Goal: Task Accomplishment & Management: Manage account settings

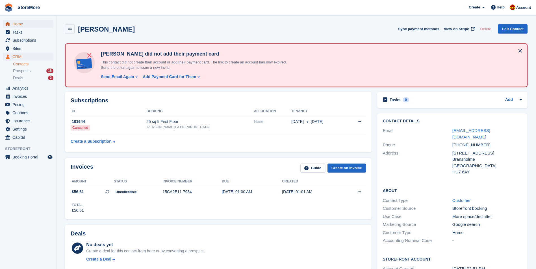
click at [36, 26] on span "Home" at bounding box center [29, 24] width 34 height 8
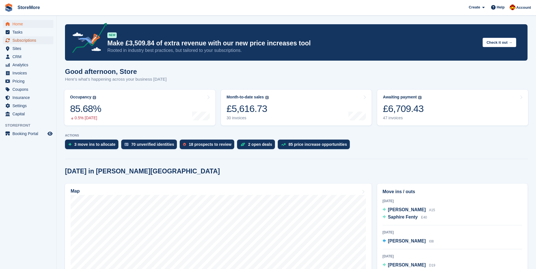
click at [30, 40] on span "Subscriptions" at bounding box center [29, 40] width 34 height 8
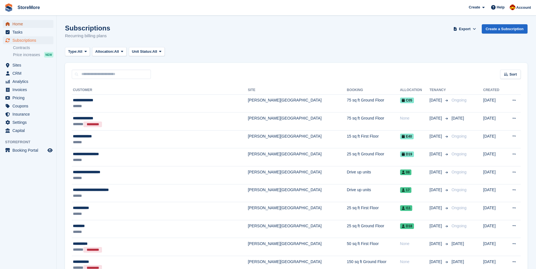
click at [25, 23] on span "Home" at bounding box center [29, 24] width 34 height 8
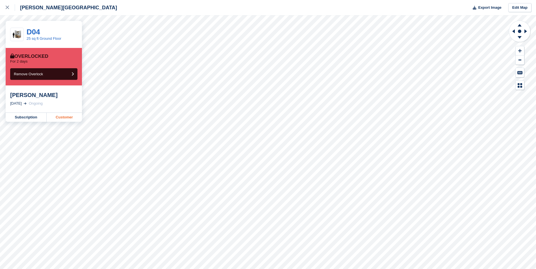
click at [63, 117] on link "Customer" at bounding box center [64, 117] width 35 height 9
click at [31, 7] on div "[PERSON_NAME][GEOGRAPHIC_DATA]" at bounding box center [66, 7] width 102 height 7
click at [13, 8] on div at bounding box center [10, 7] width 9 height 7
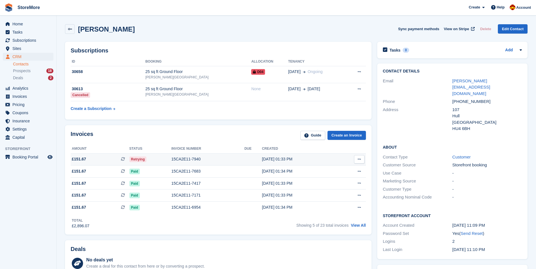
click at [272, 160] on div "[DATE] 01:33 PM" at bounding box center [299, 159] width 75 height 6
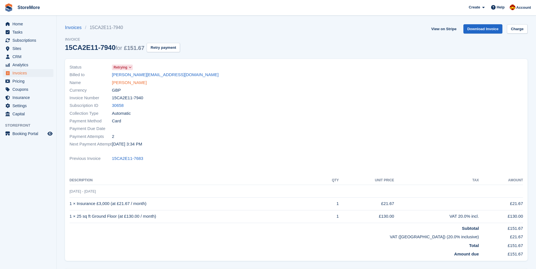
click at [132, 82] on link "[PERSON_NAME]" at bounding box center [129, 83] width 35 height 6
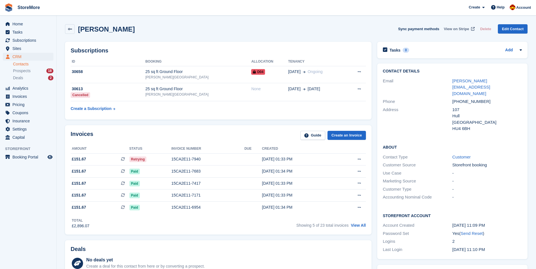
click at [466, 29] on span "View on Stripe" at bounding box center [456, 29] width 25 height 6
click at [217, 157] on div "15CA2E11-7940" at bounding box center [207, 159] width 73 height 6
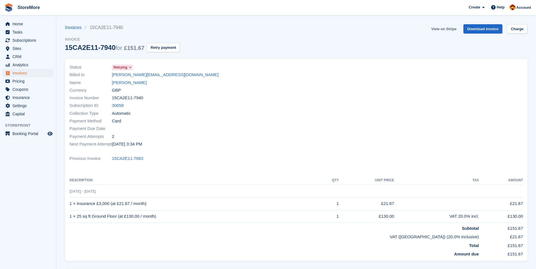
click at [444, 26] on link "View on Stripe" at bounding box center [444, 28] width 30 height 9
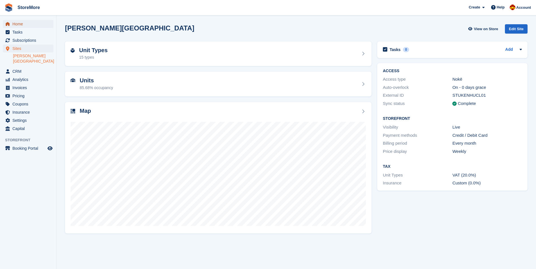
click at [21, 23] on span "Home" at bounding box center [29, 24] width 34 height 8
